Goal: Entertainment & Leisure: Consume media (video, audio)

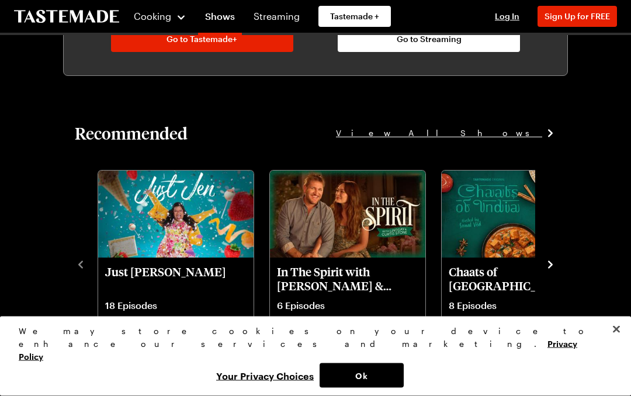
scroll to position [702, 0]
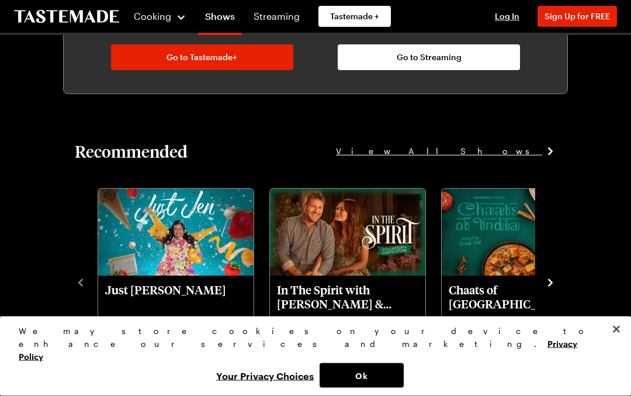
click at [515, 157] on span "View All Shows" at bounding box center [439, 151] width 206 height 13
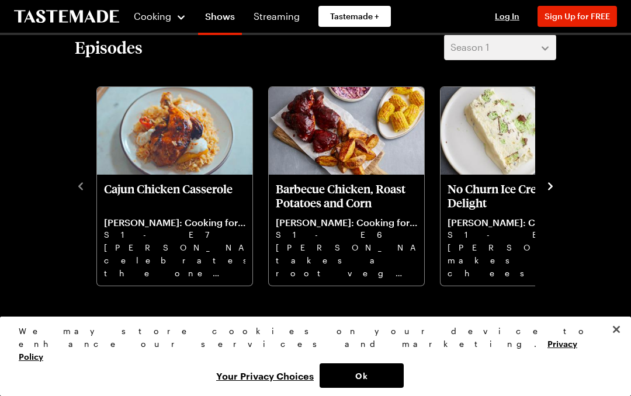
scroll to position [280, 0]
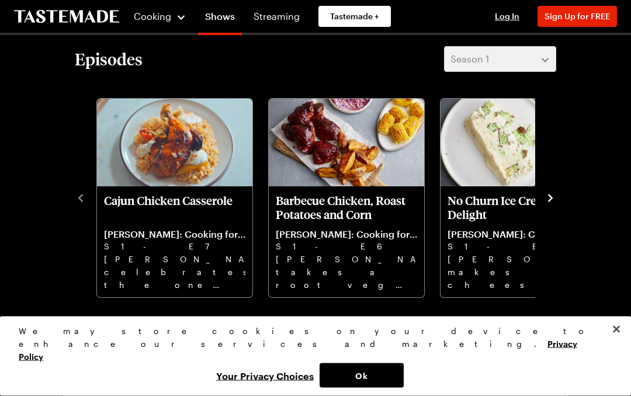
click at [553, 202] on icon "navigate to next item" at bounding box center [550, 199] width 12 height 12
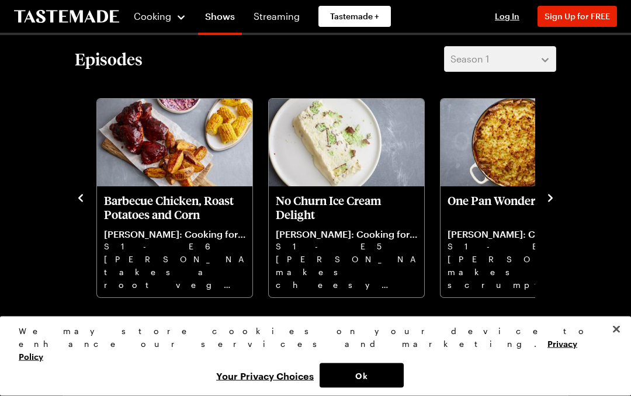
scroll to position [281, 0]
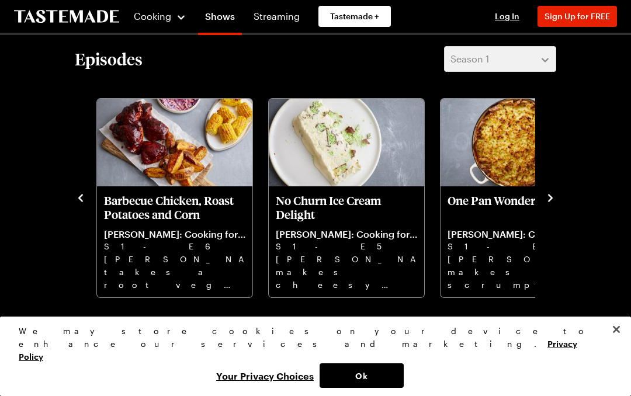
click at [551, 196] on icon "navigate to next item" at bounding box center [550, 198] width 12 height 12
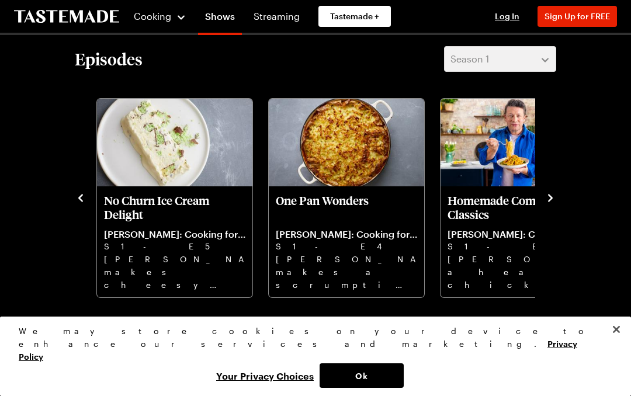
click at [555, 194] on icon "navigate to next item" at bounding box center [550, 198] width 12 height 12
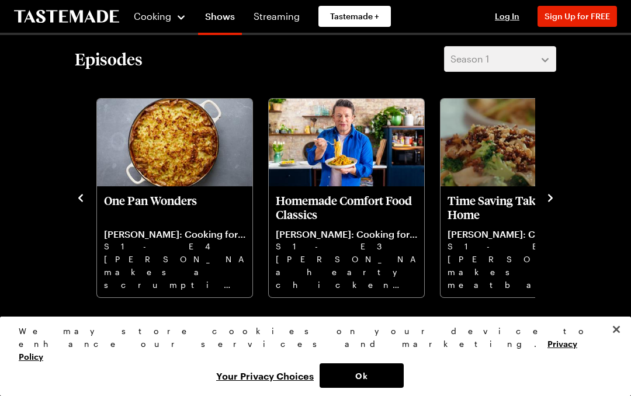
click at [545, 203] on icon "navigate to next item" at bounding box center [550, 198] width 12 height 12
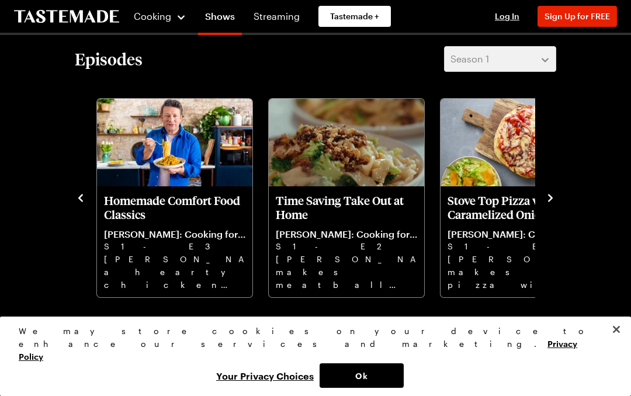
click at [554, 191] on button "navigate to next item" at bounding box center [550, 197] width 12 height 14
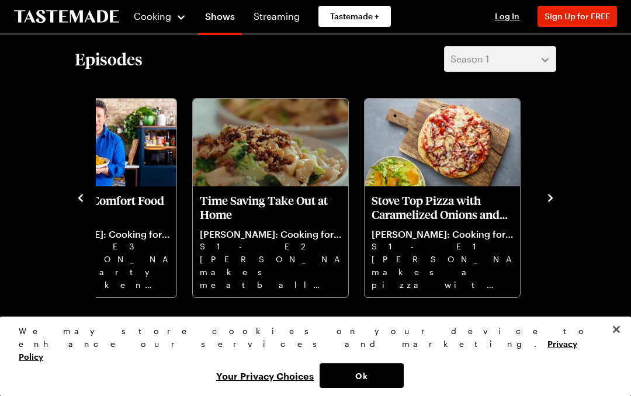
click at [555, 199] on icon "navigate to next item" at bounding box center [550, 198] width 12 height 12
click at [554, 194] on icon "navigate to next item" at bounding box center [550, 198] width 12 height 12
click at [555, 203] on icon "navigate to next item" at bounding box center [550, 198] width 12 height 12
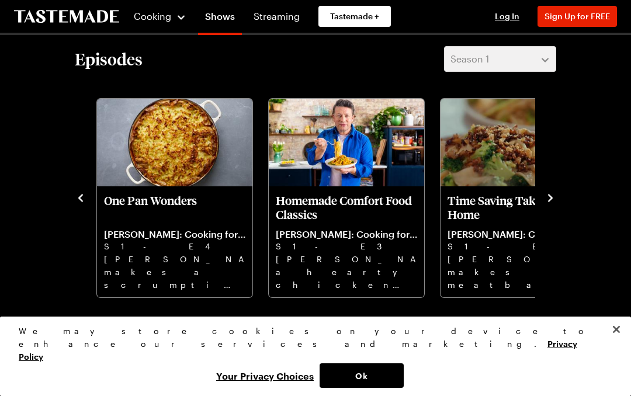
click at [347, 252] on p "S1 - E3" at bounding box center [346, 246] width 141 height 13
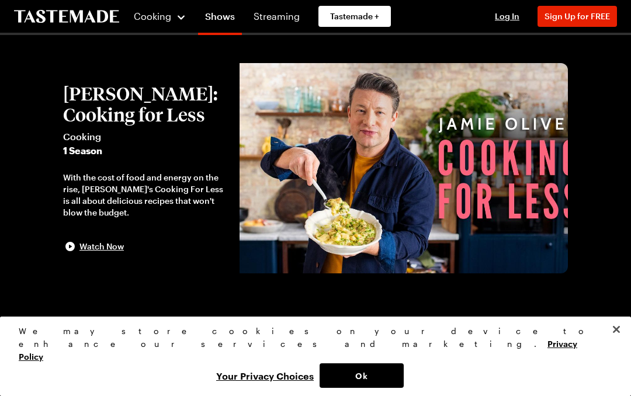
scroll to position [0, 0]
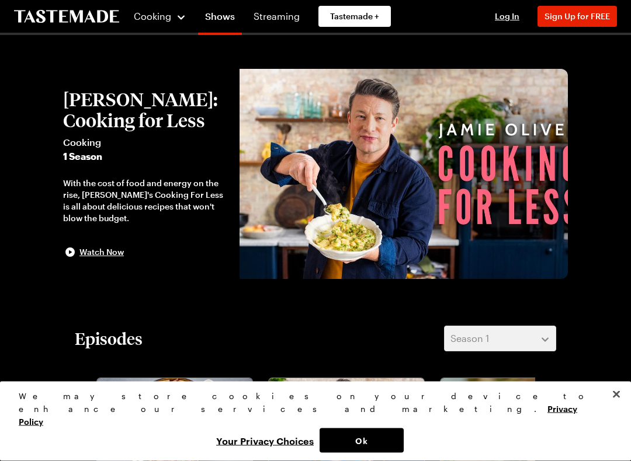
click at [109, 258] on span "Watch Now" at bounding box center [101, 253] width 44 height 12
click at [556, 289] on div at bounding box center [315, 230] width 631 height 461
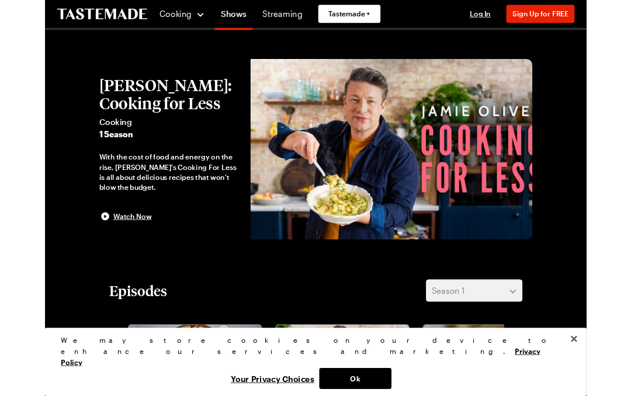
scroll to position [0, 0]
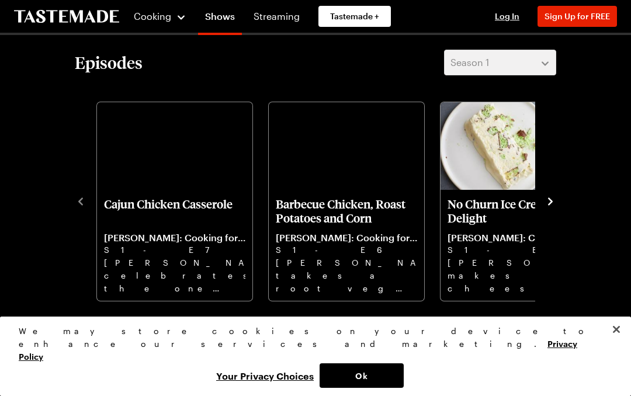
scroll to position [0, 464]
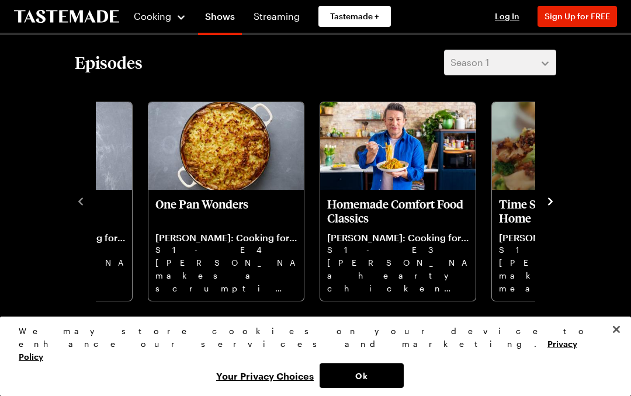
click at [421, 252] on p "S1 - E3" at bounding box center [397, 250] width 141 height 13
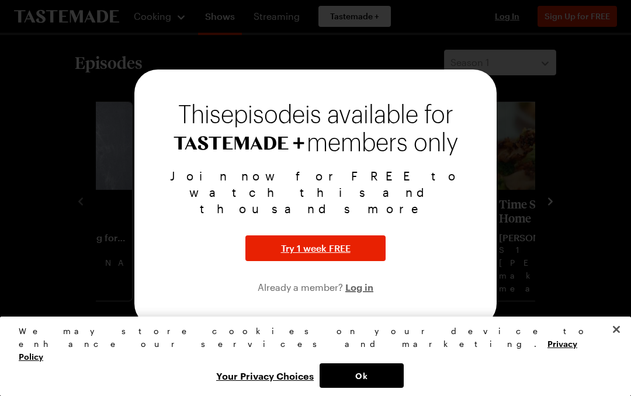
click at [555, 207] on div at bounding box center [315, 198] width 631 height 396
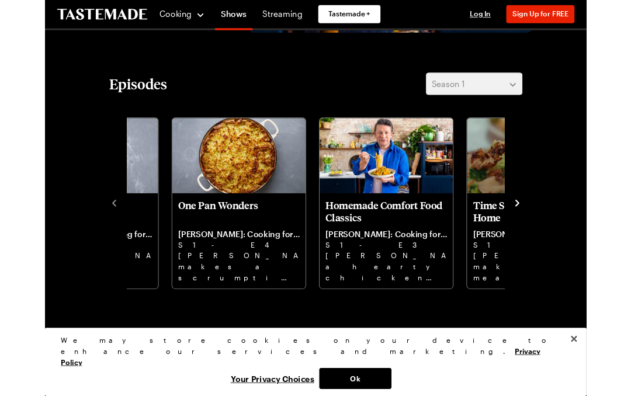
scroll to position [240, 0]
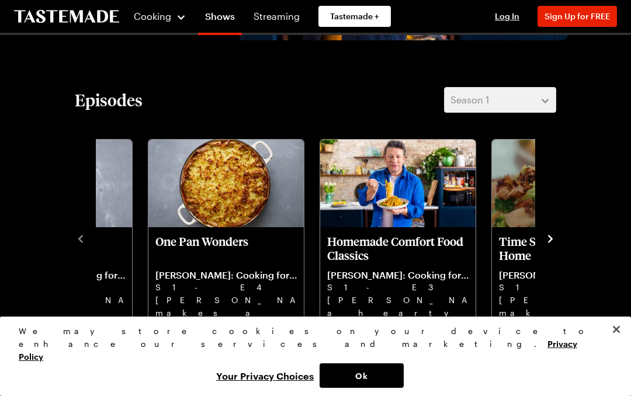
click at [555, 239] on icon "navigate to next item" at bounding box center [550, 239] width 12 height 12
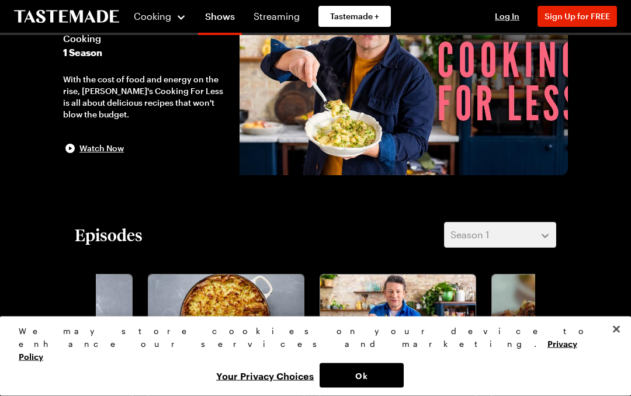
scroll to position [0, 0]
